Goal: Task Accomplishment & Management: Manage account settings

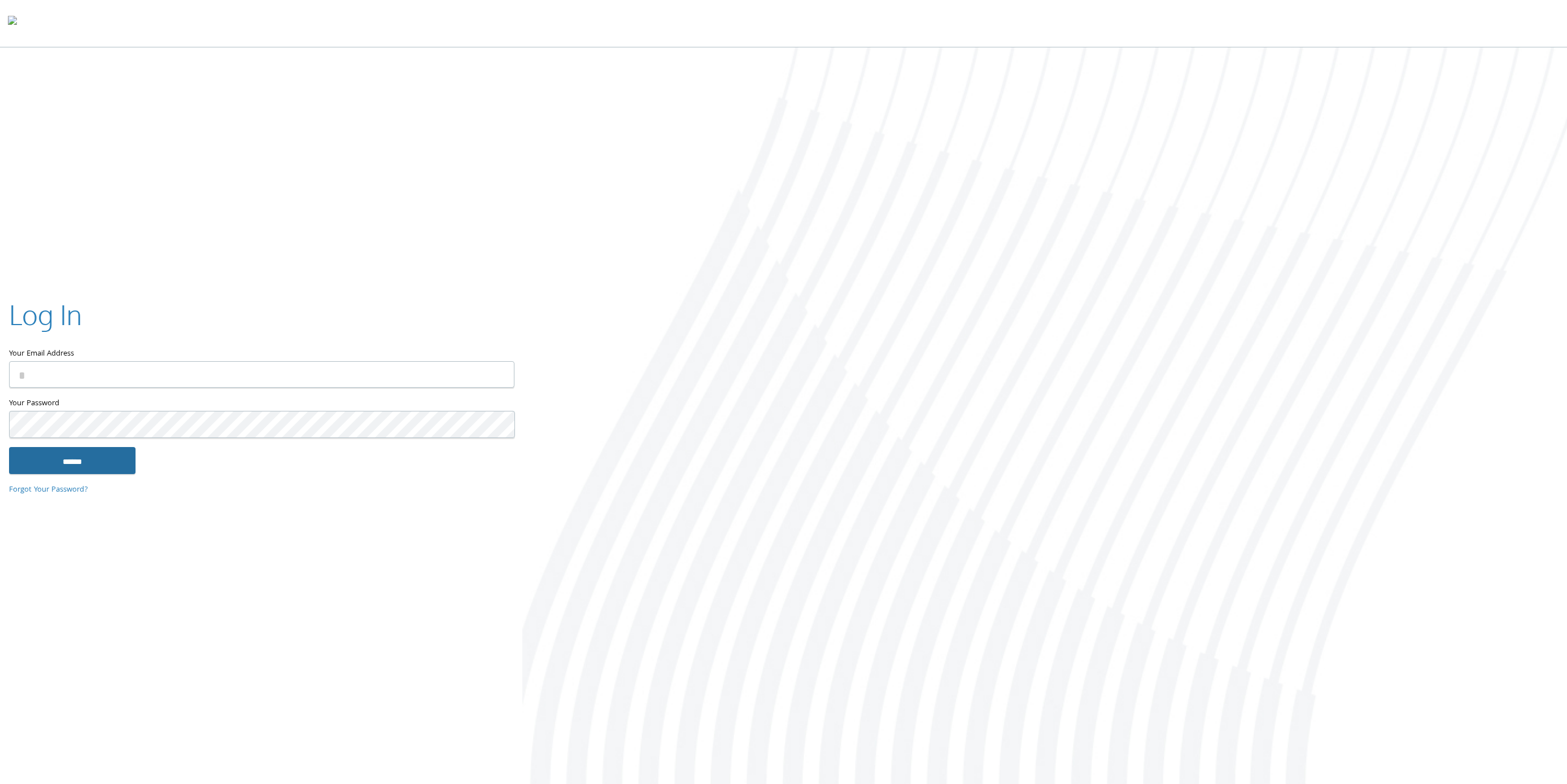
type input "**********"
click at [66, 459] on input "******" at bounding box center [72, 460] width 127 height 27
type input "**********"
click at [105, 462] on input "******" at bounding box center [72, 460] width 127 height 27
